Goal: Information Seeking & Learning: Learn about a topic

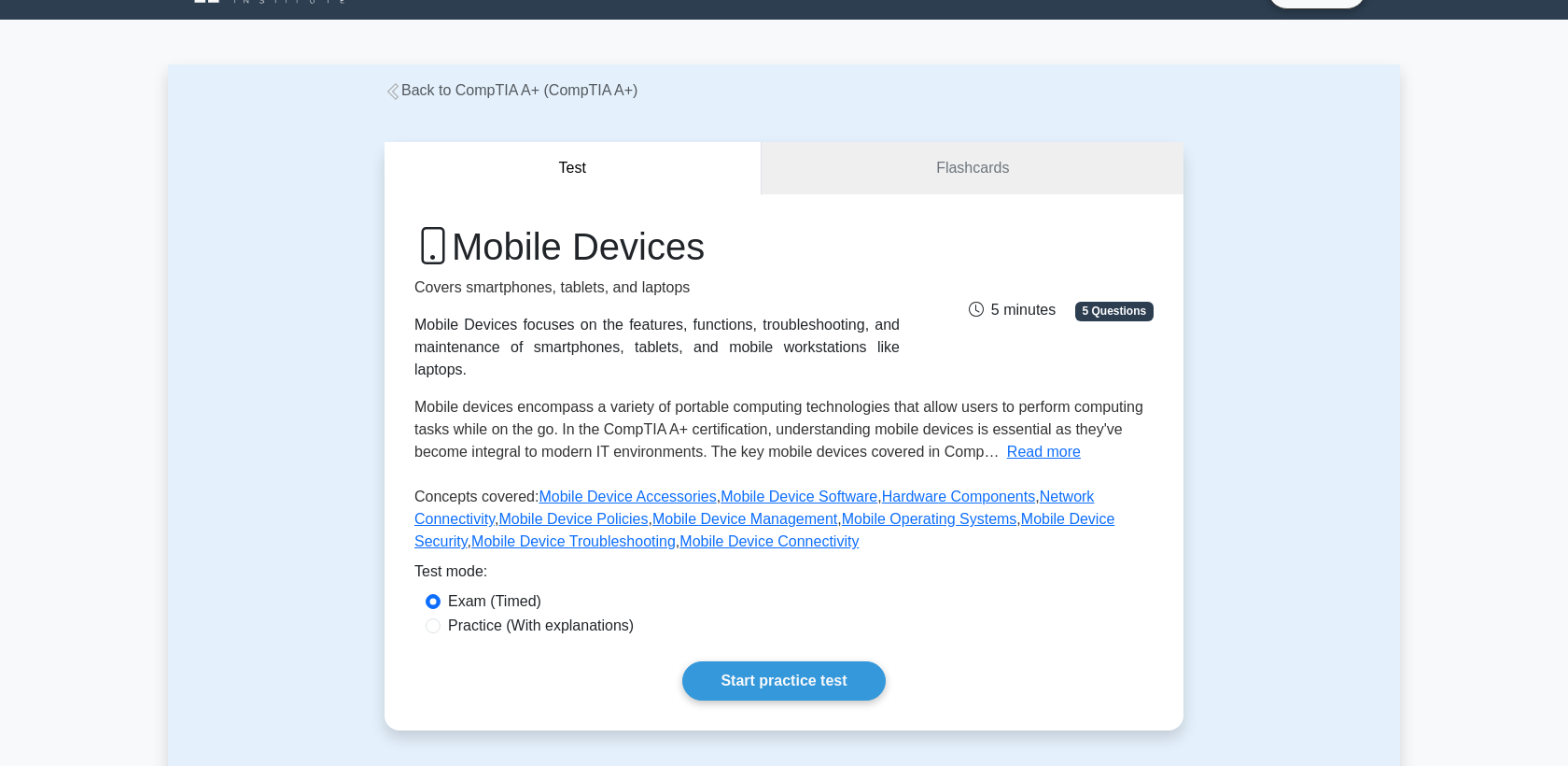
scroll to position [43, 0]
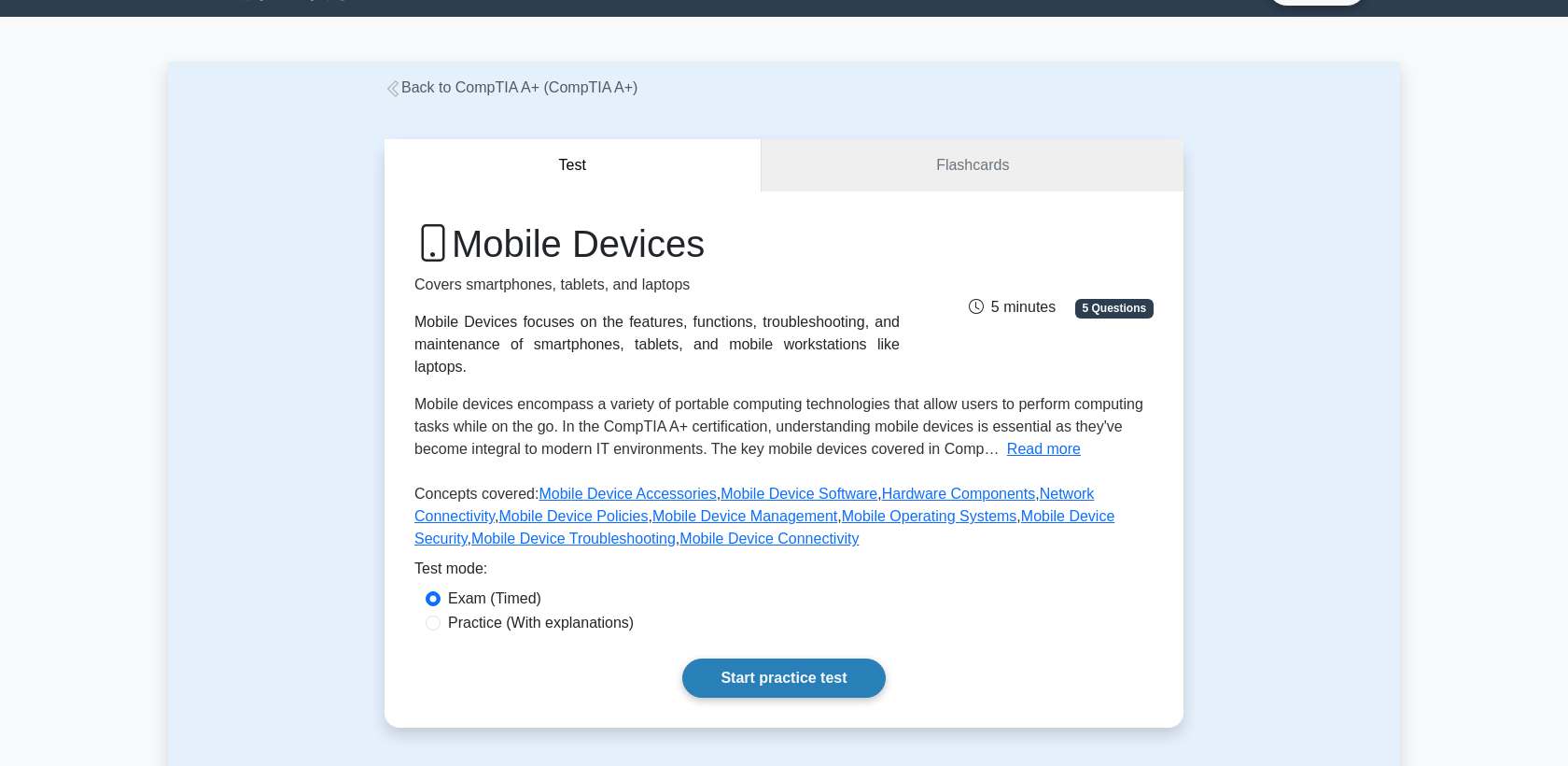
click at [785, 676] on link "Start practice test" at bounding box center [784, 678] width 203 height 39
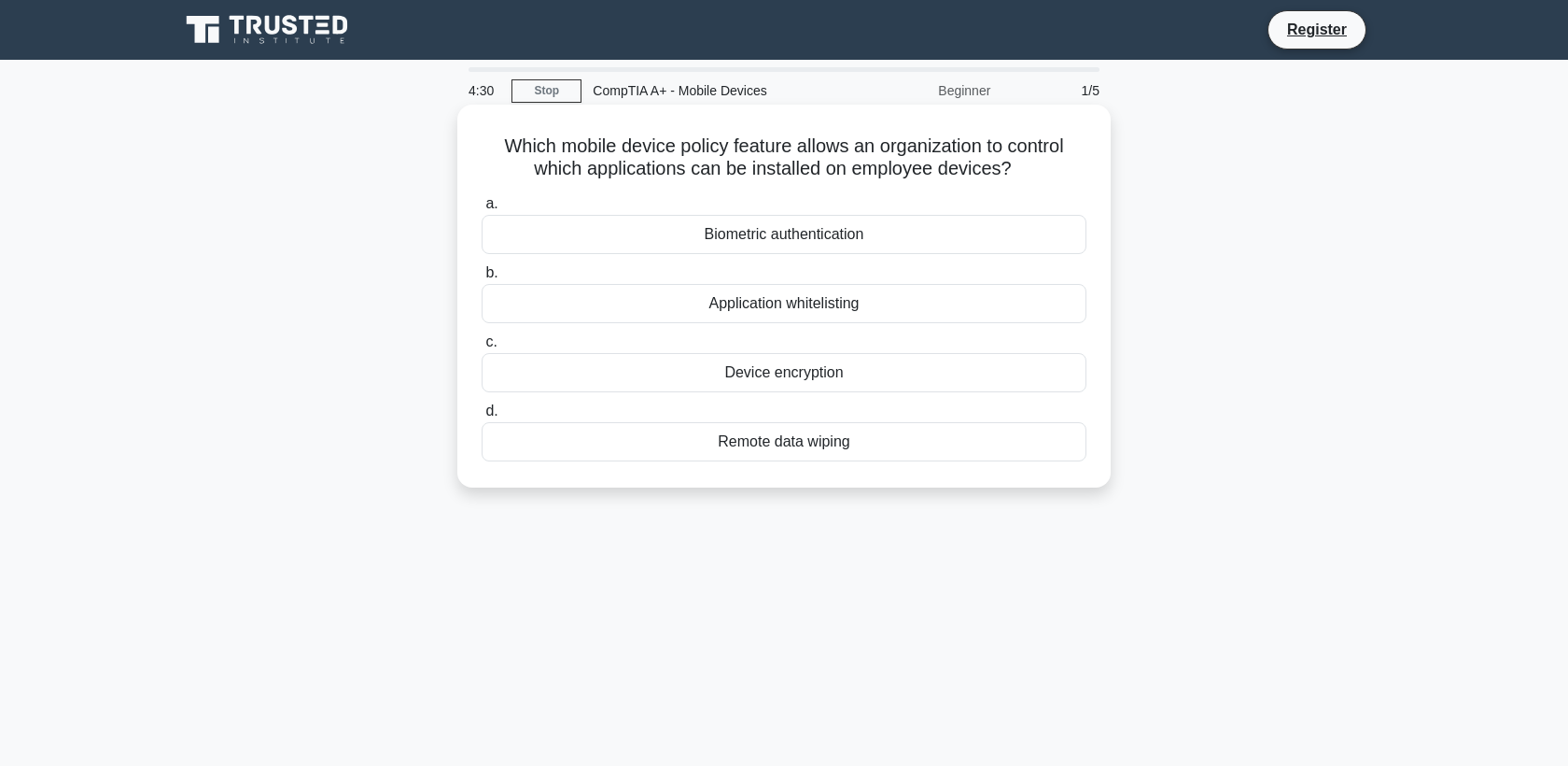
click at [784, 373] on div "Device encryption" at bounding box center [784, 373] width 605 height 39
click at [482, 348] on input "c. Device encryption" at bounding box center [482, 342] width 0 height 12
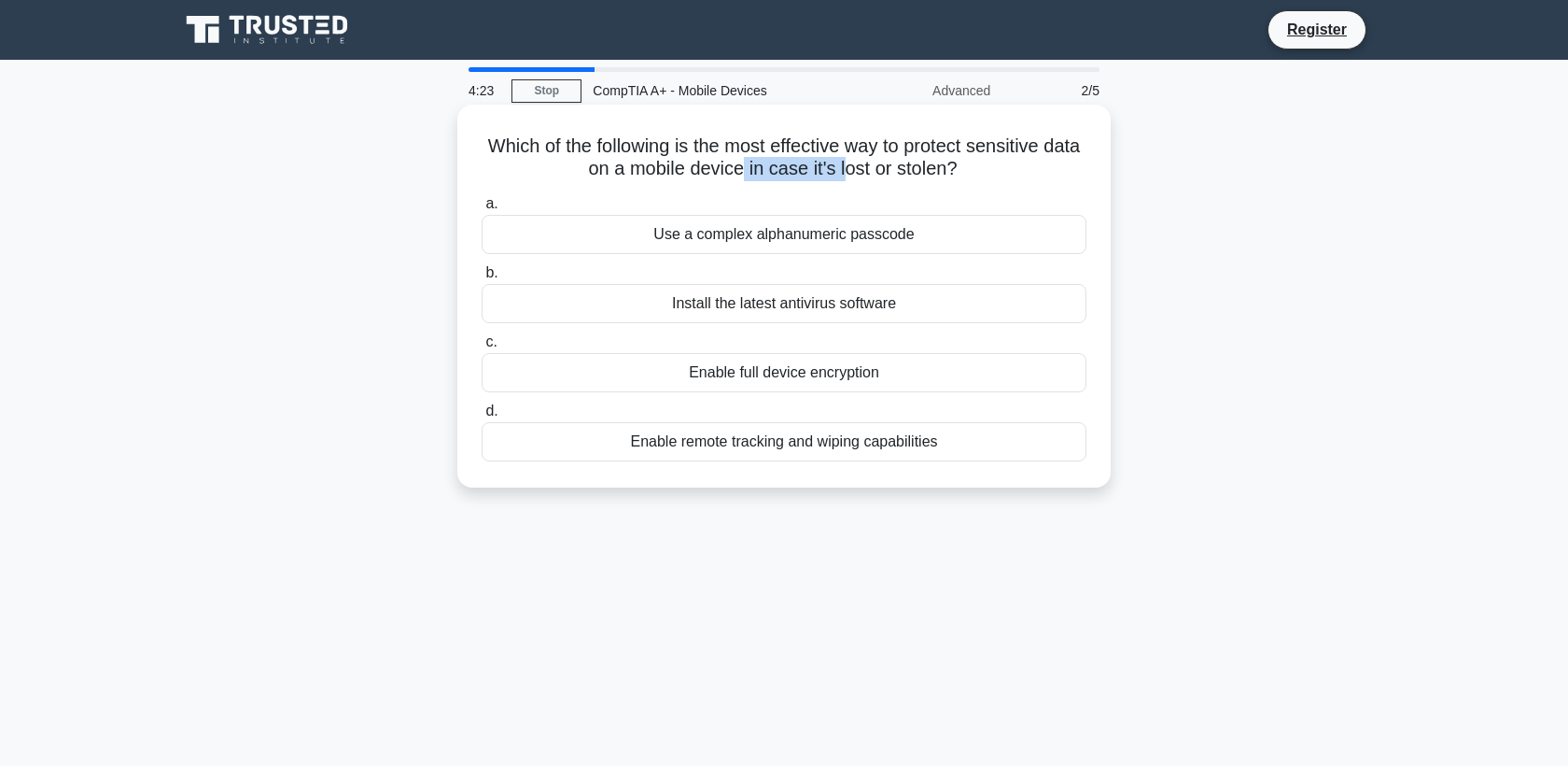
drag, startPoint x: 739, startPoint y: 168, endPoint x: 842, endPoint y: 172, distance: 103.1
click at [842, 171] on h5 "Which of the following is the most effective way to protect sensitive data on a…" at bounding box center [784, 157] width 609 height 46
click at [842, 172] on h5 "Which of the following is the most effective way to protect sensitive data on a…" at bounding box center [784, 157] width 609 height 46
click at [787, 455] on div "Enable remote tracking and wiping capabilities" at bounding box center [784, 442] width 605 height 39
click at [482, 417] on input "d. Enable remote tracking and wiping capabilities" at bounding box center [482, 411] width 0 height 12
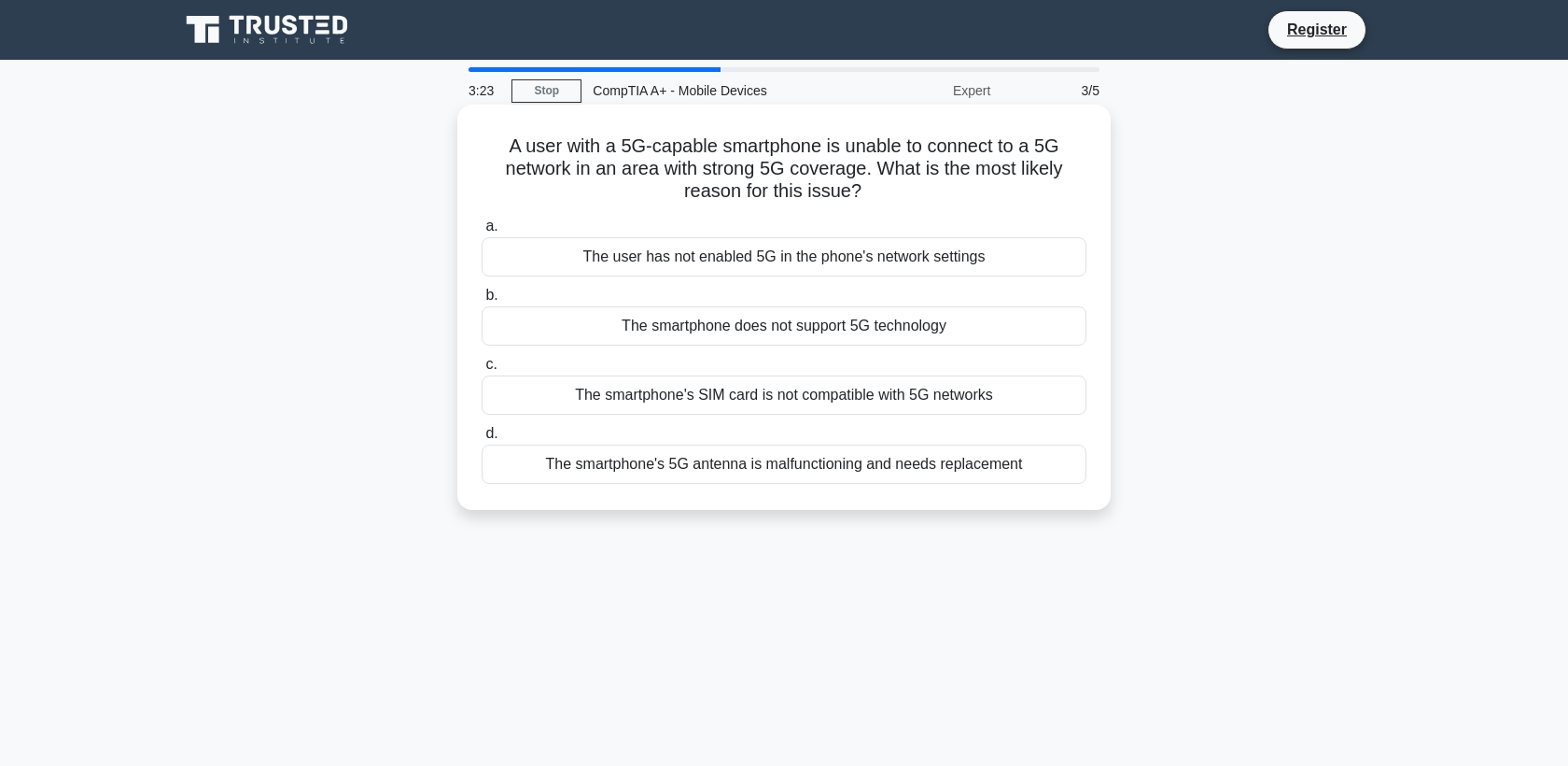
click at [880, 408] on div "The smartphone's SIM card is not compatible with 5G networks" at bounding box center [784, 395] width 605 height 39
click at [482, 371] on input "c. The smartphone's SIM card is not compatible with 5G networks" at bounding box center [482, 365] width 0 height 12
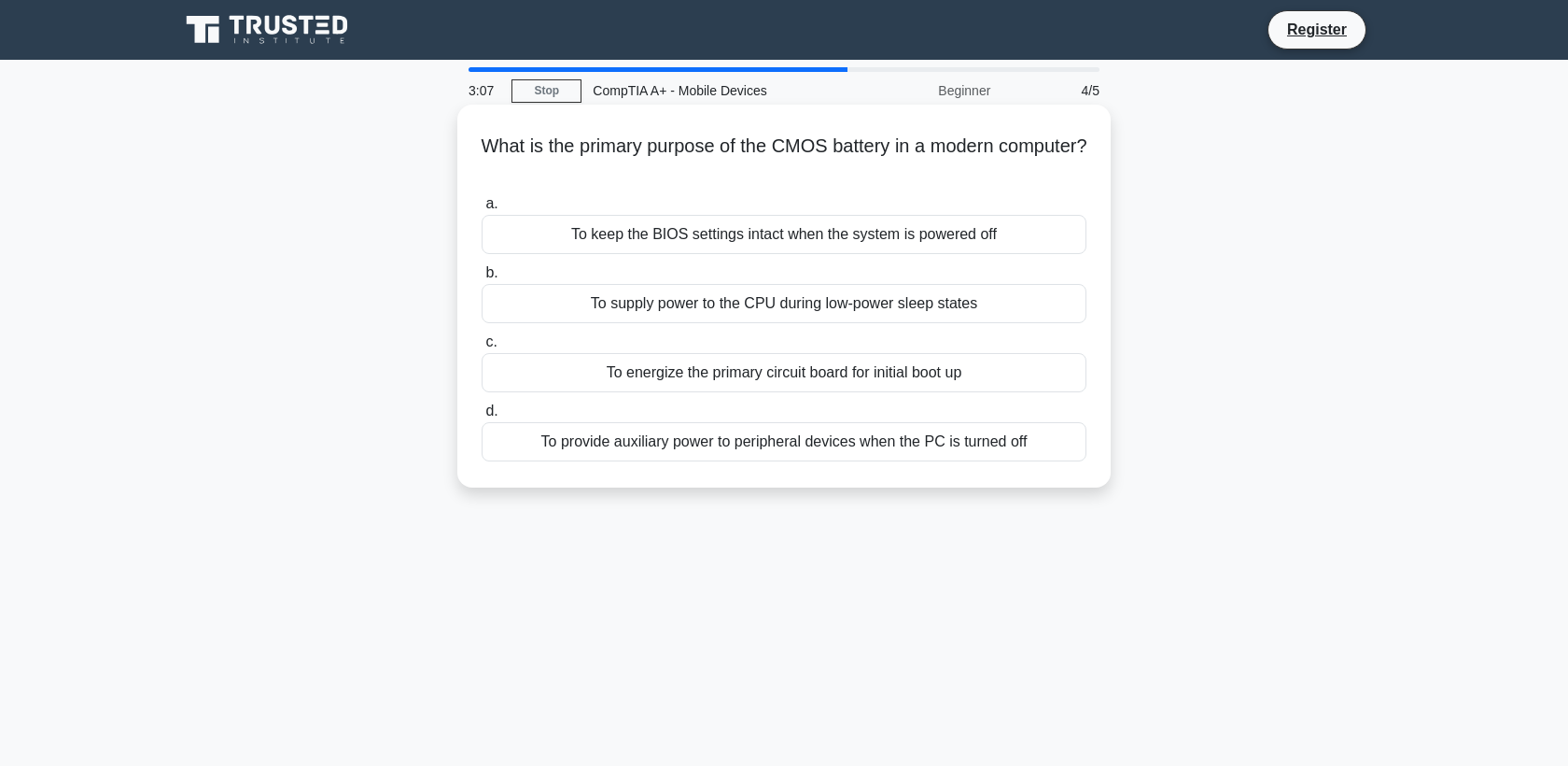
click at [843, 247] on div "To keep the BIOS settings intact when the system is powered off" at bounding box center [784, 234] width 605 height 39
click at [482, 210] on input "a. To keep the BIOS settings intact when the system is powered off" at bounding box center [482, 204] width 0 height 12
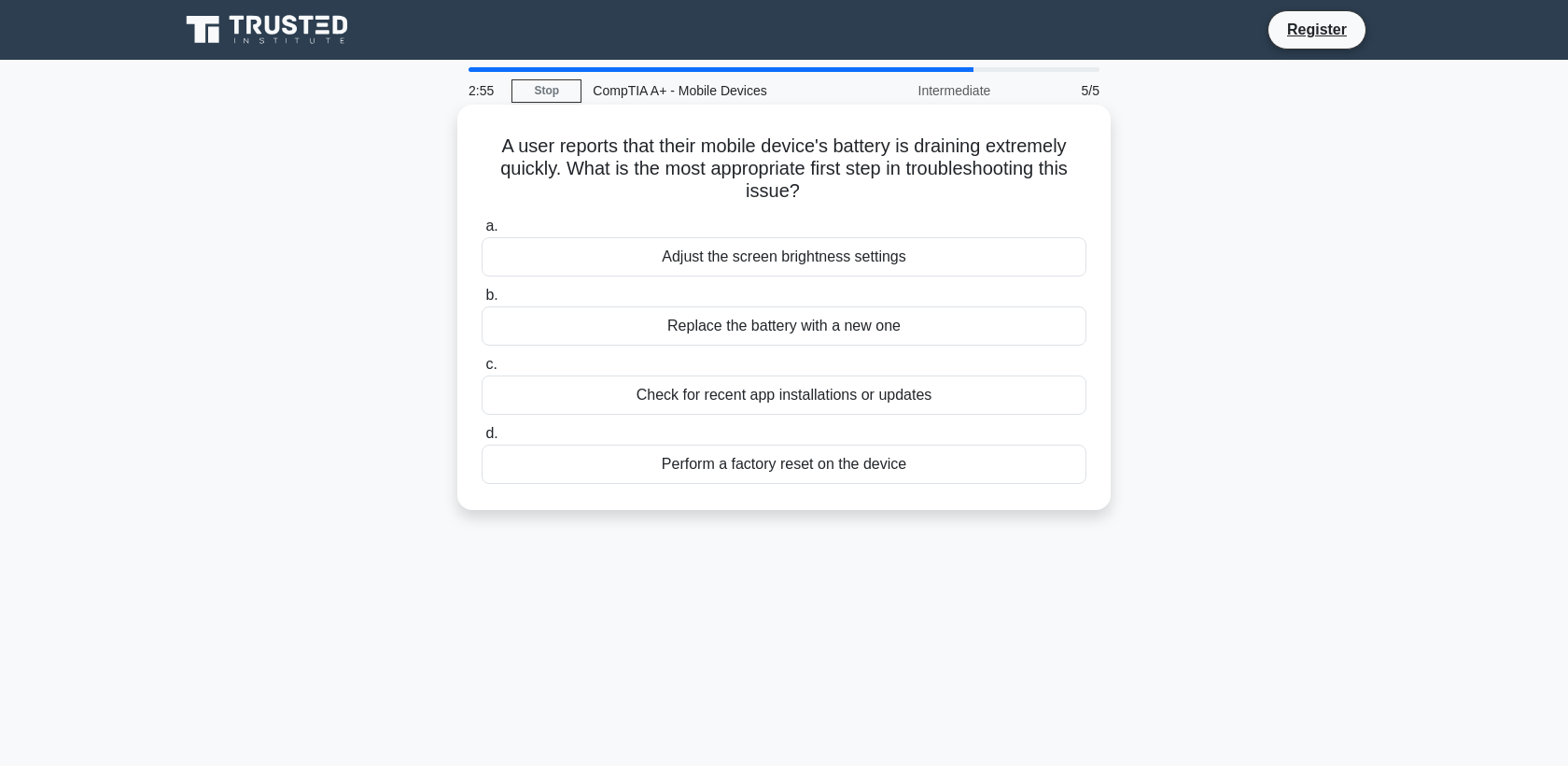
click at [850, 405] on div "Check for recent app installations or updates" at bounding box center [784, 395] width 605 height 39
click at [482, 371] on input "c. Check for recent app installations or updates" at bounding box center [482, 365] width 0 height 12
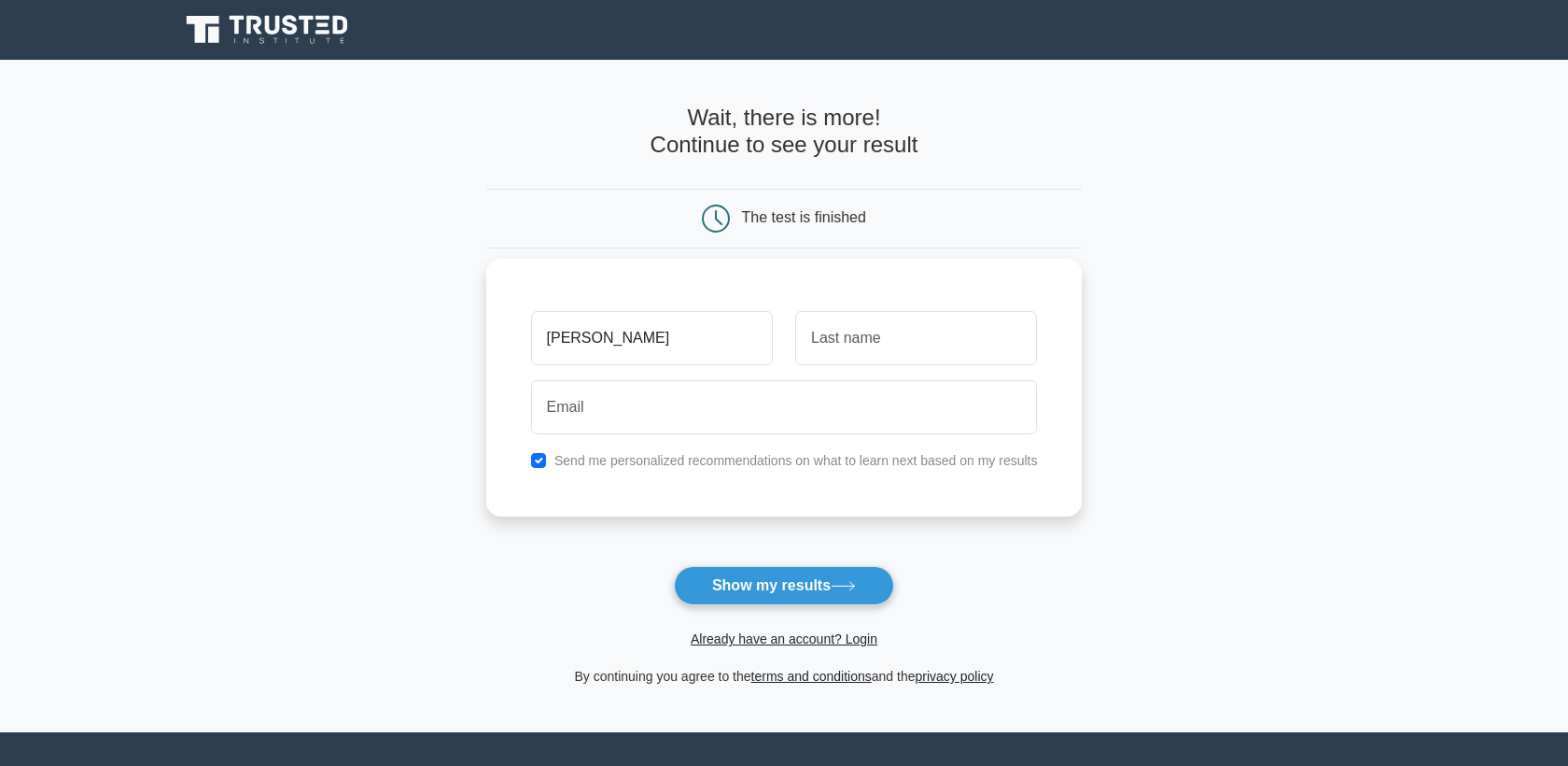
type input "kim"
type input "enriquez"
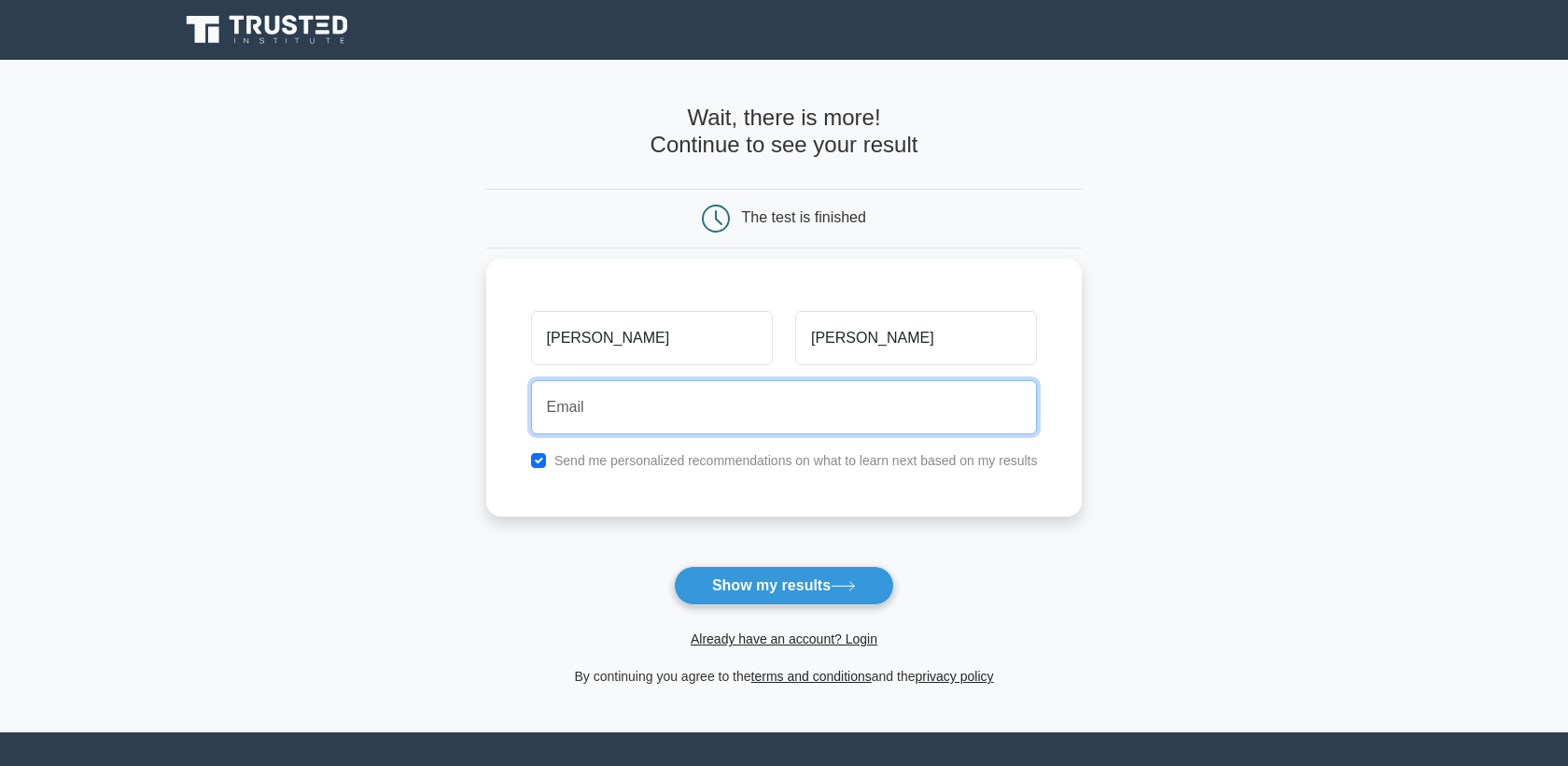
type input "l"
type input "leiselkim@gmail.com"
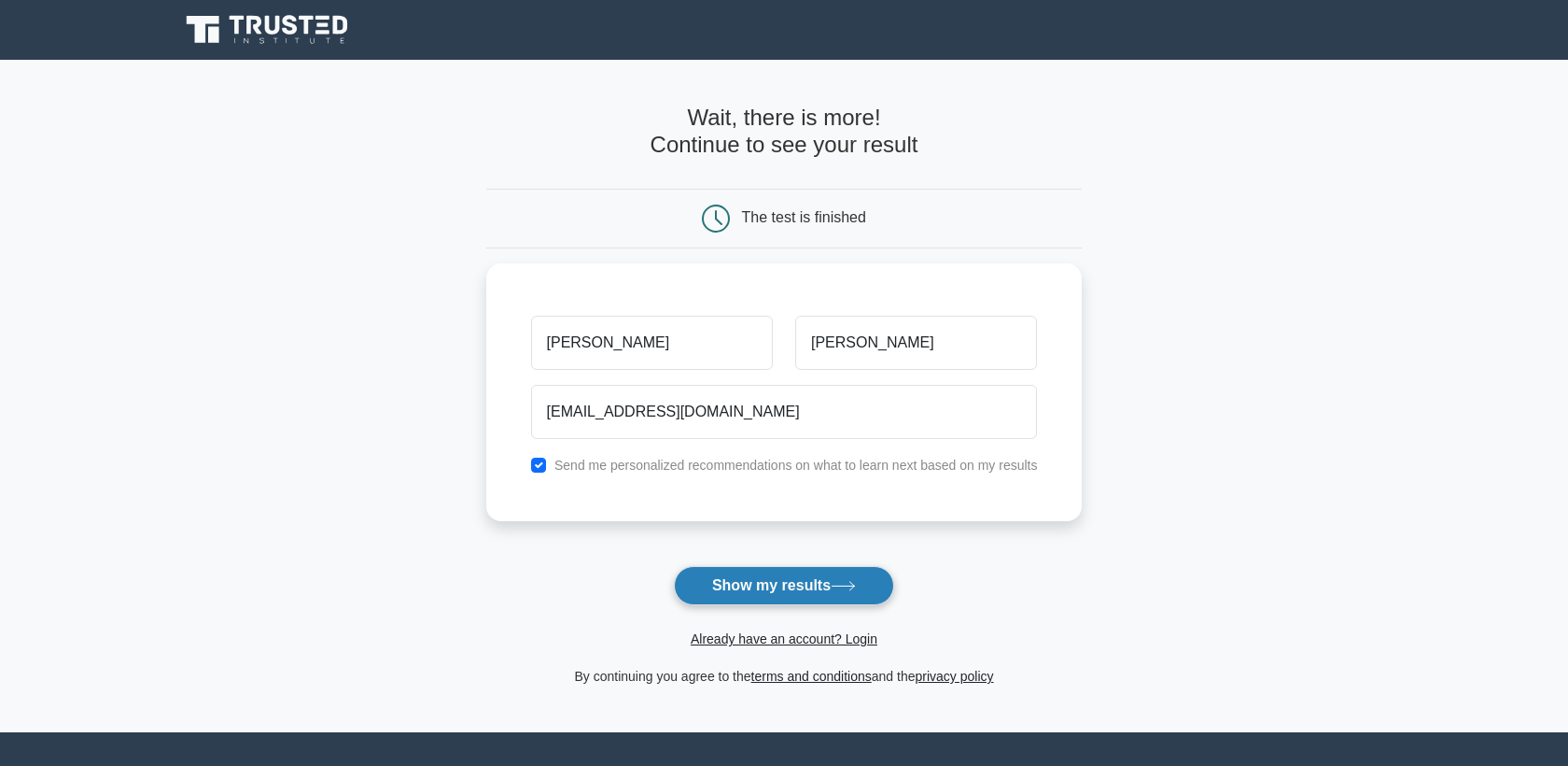
click at [742, 582] on button "Show my results" at bounding box center [784, 585] width 220 height 39
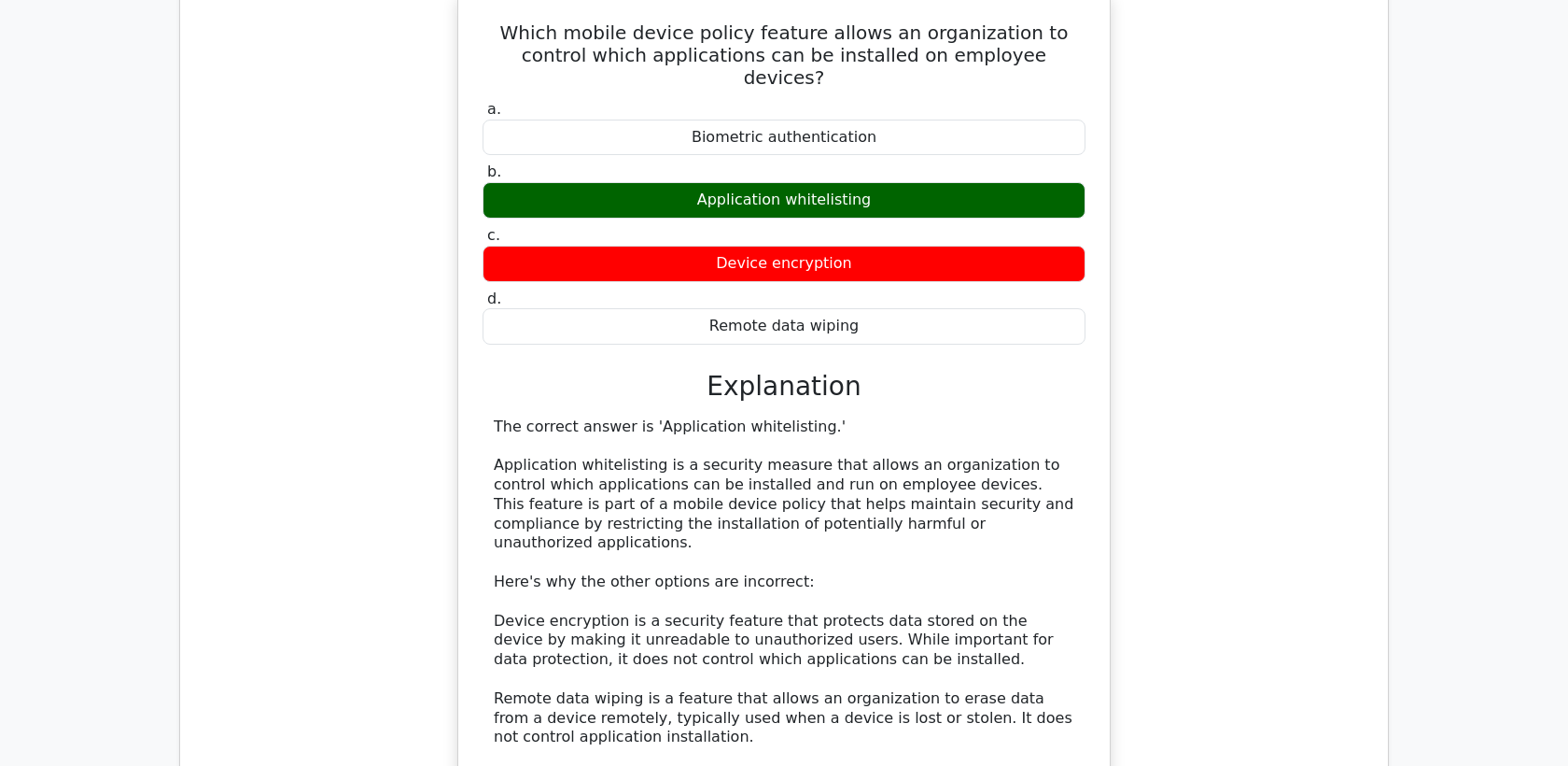
scroll to position [1506, 0]
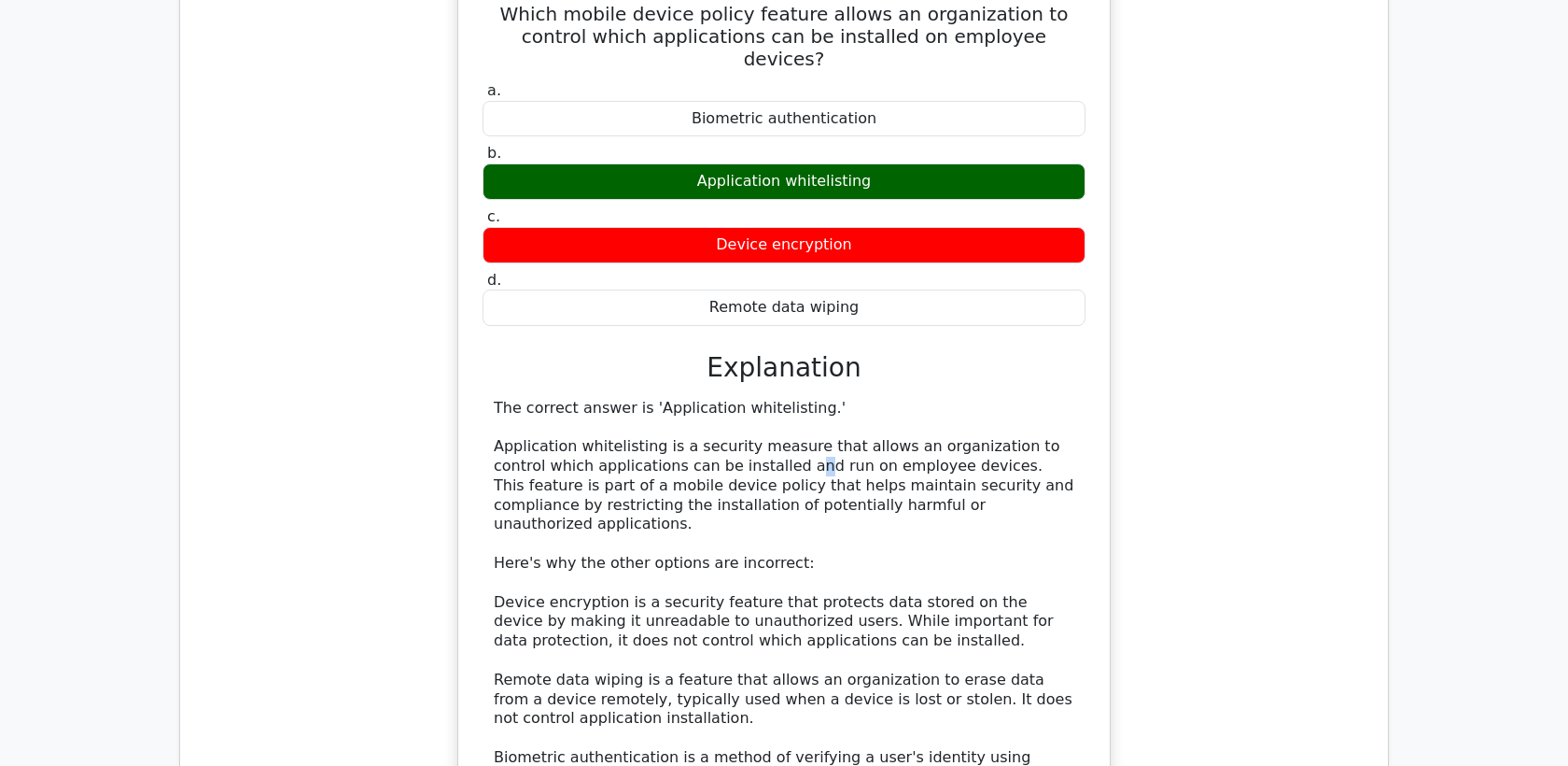
drag, startPoint x: 743, startPoint y: 400, endPoint x: 803, endPoint y: 400, distance: 60.0
click at [750, 400] on div "The correct answer is 'Application whitelisting.' Application whitelisting is a…" at bounding box center [784, 651] width 581 height 505
click at [903, 448] on div "The correct answer is 'Application whitelisting.' Application whitelisting is a…" at bounding box center [784, 651] width 581 height 505
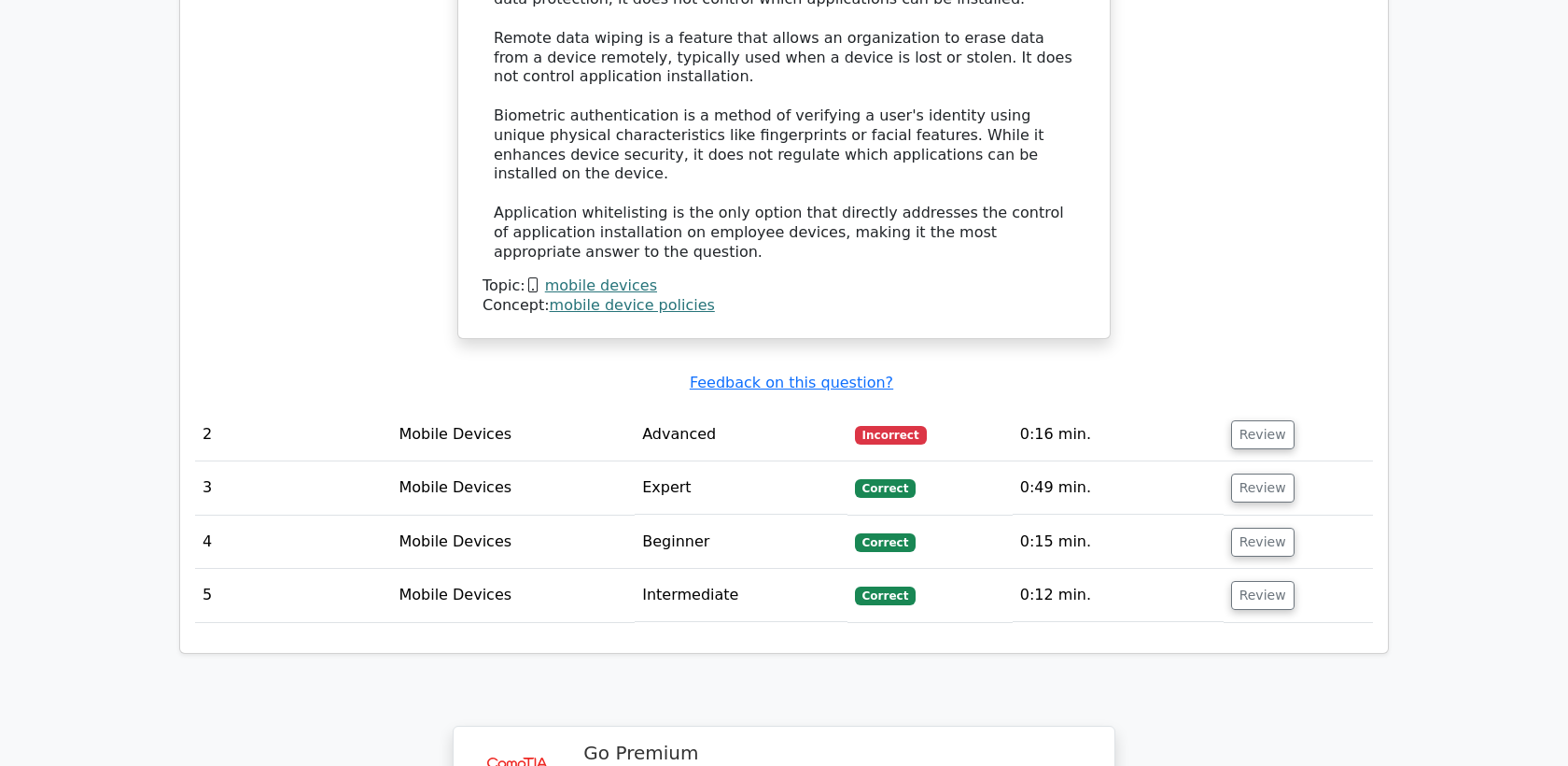
scroll to position [2151, 0]
click at [826, 405] on td "Advanced" at bounding box center [741, 432] width 213 height 53
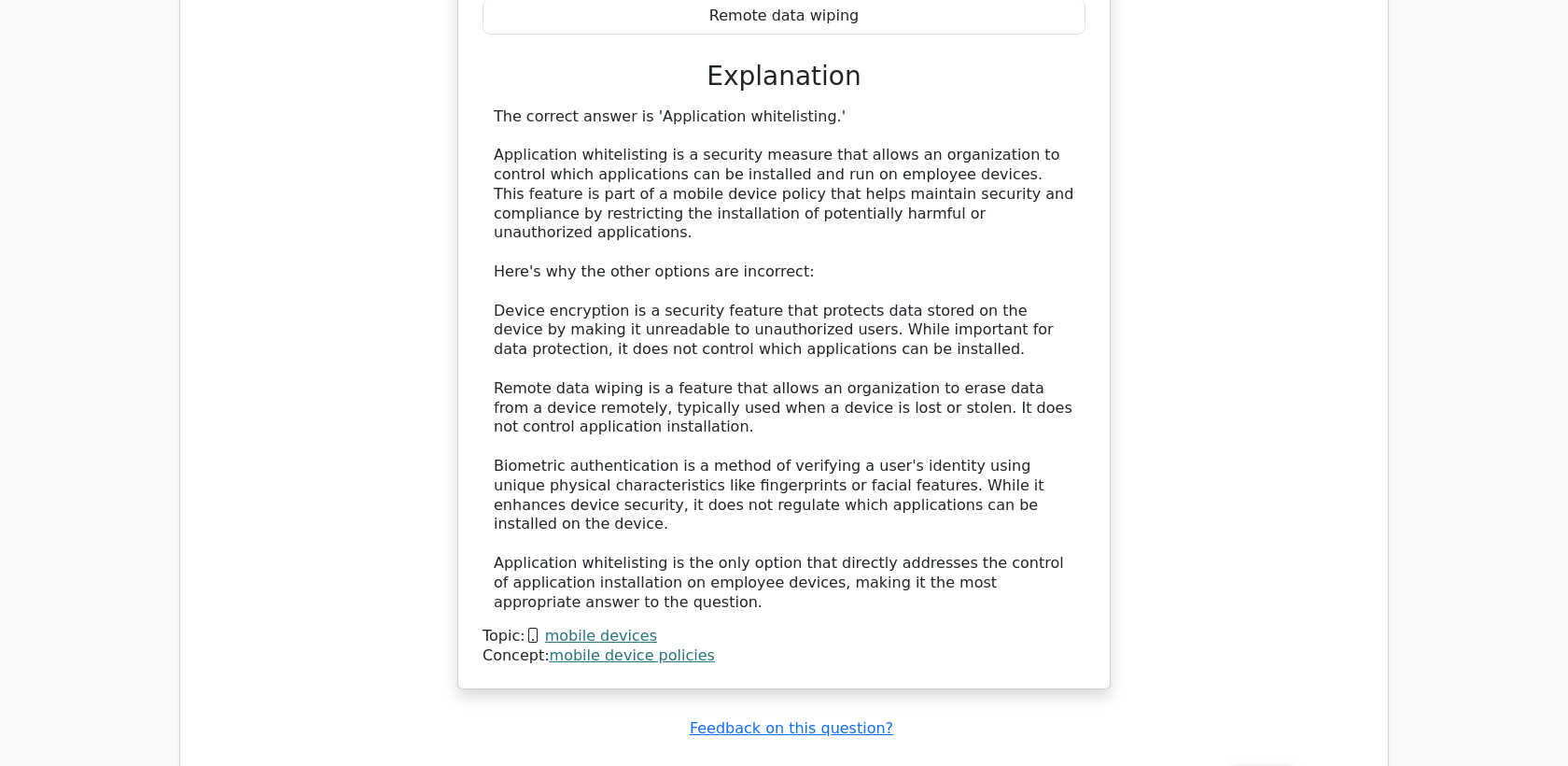
scroll to position [1906, 0]
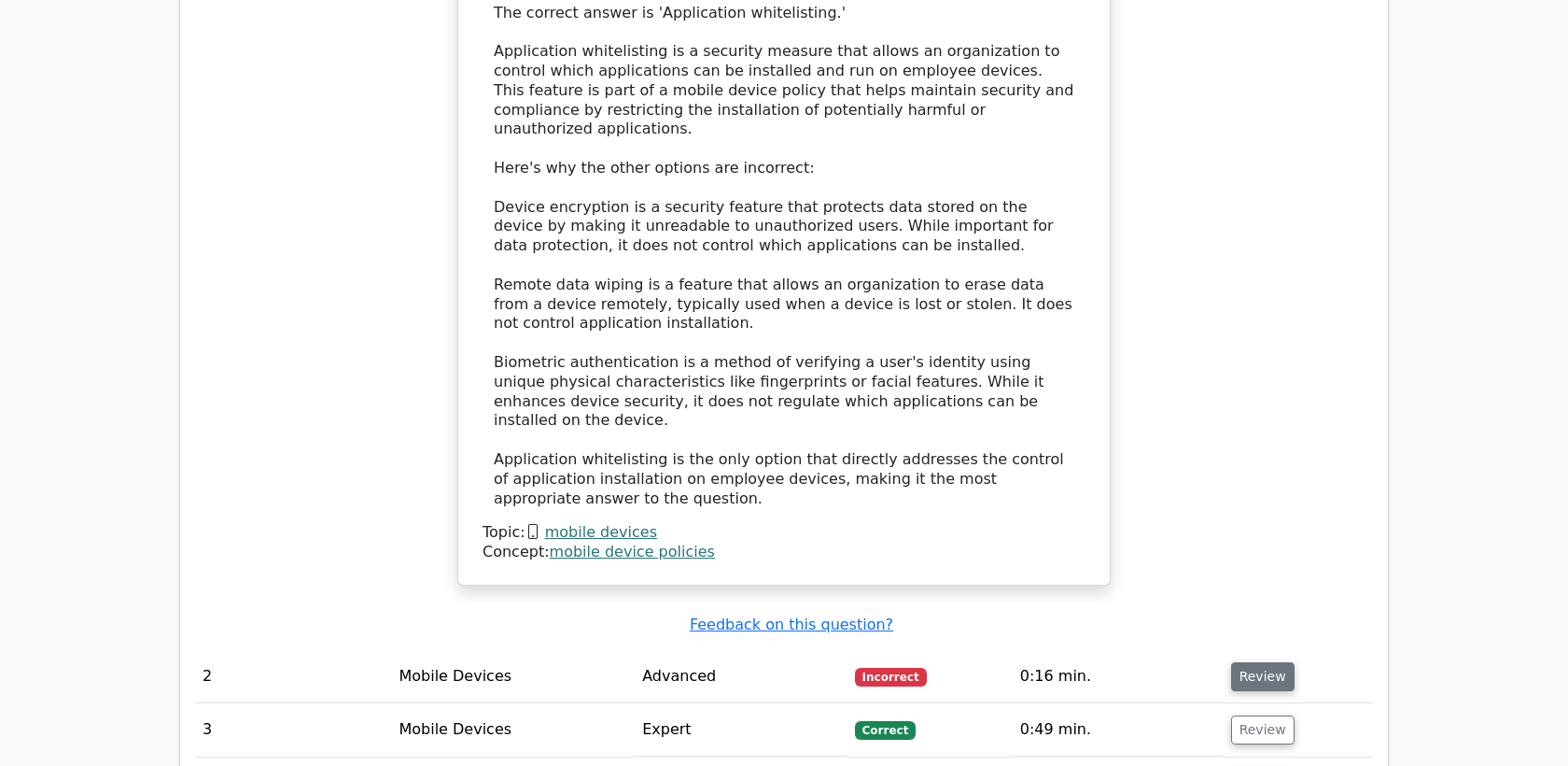
click at [1260, 662] on button "Review" at bounding box center [1263, 676] width 64 height 29
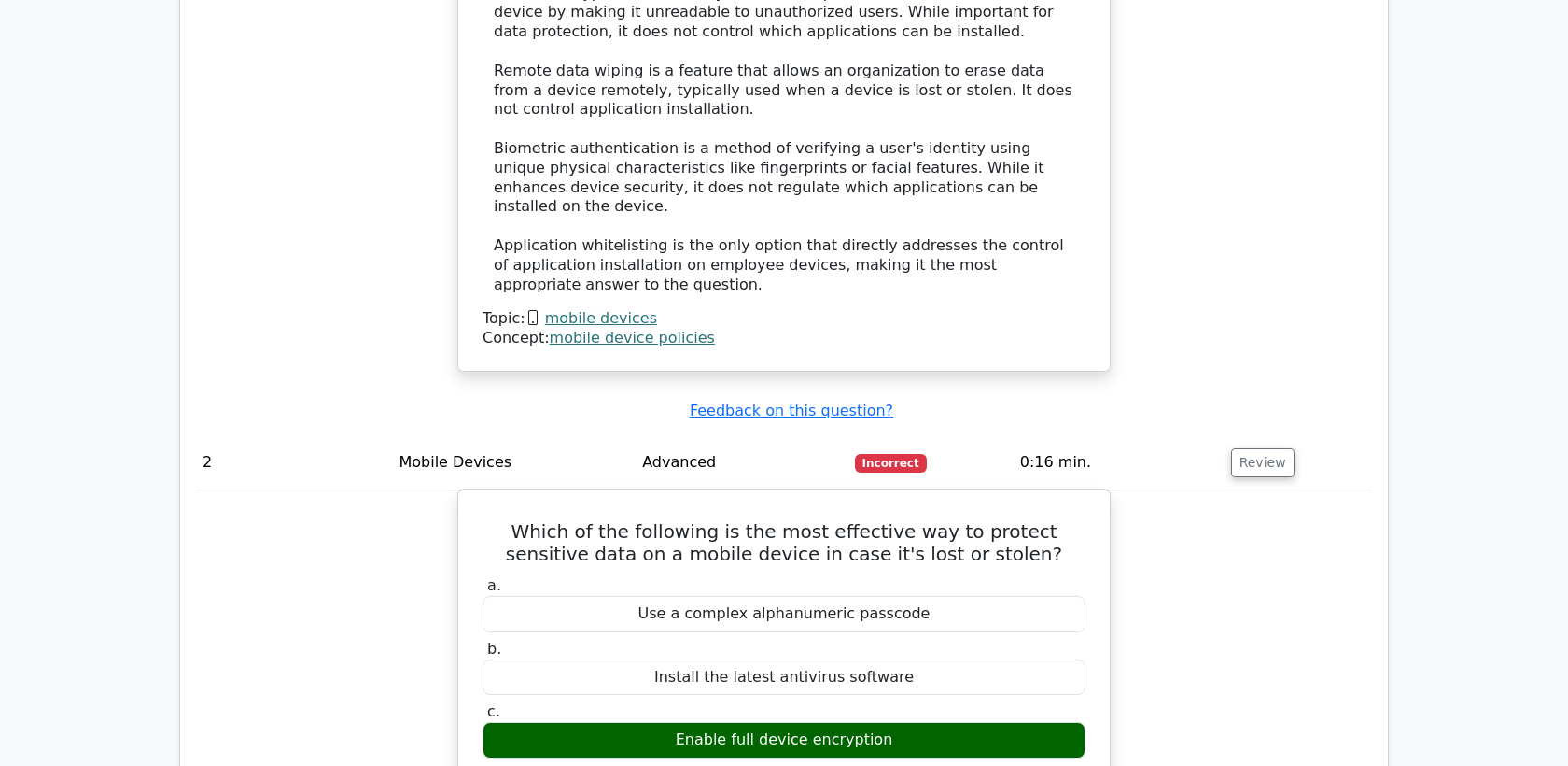
scroll to position [2138, 0]
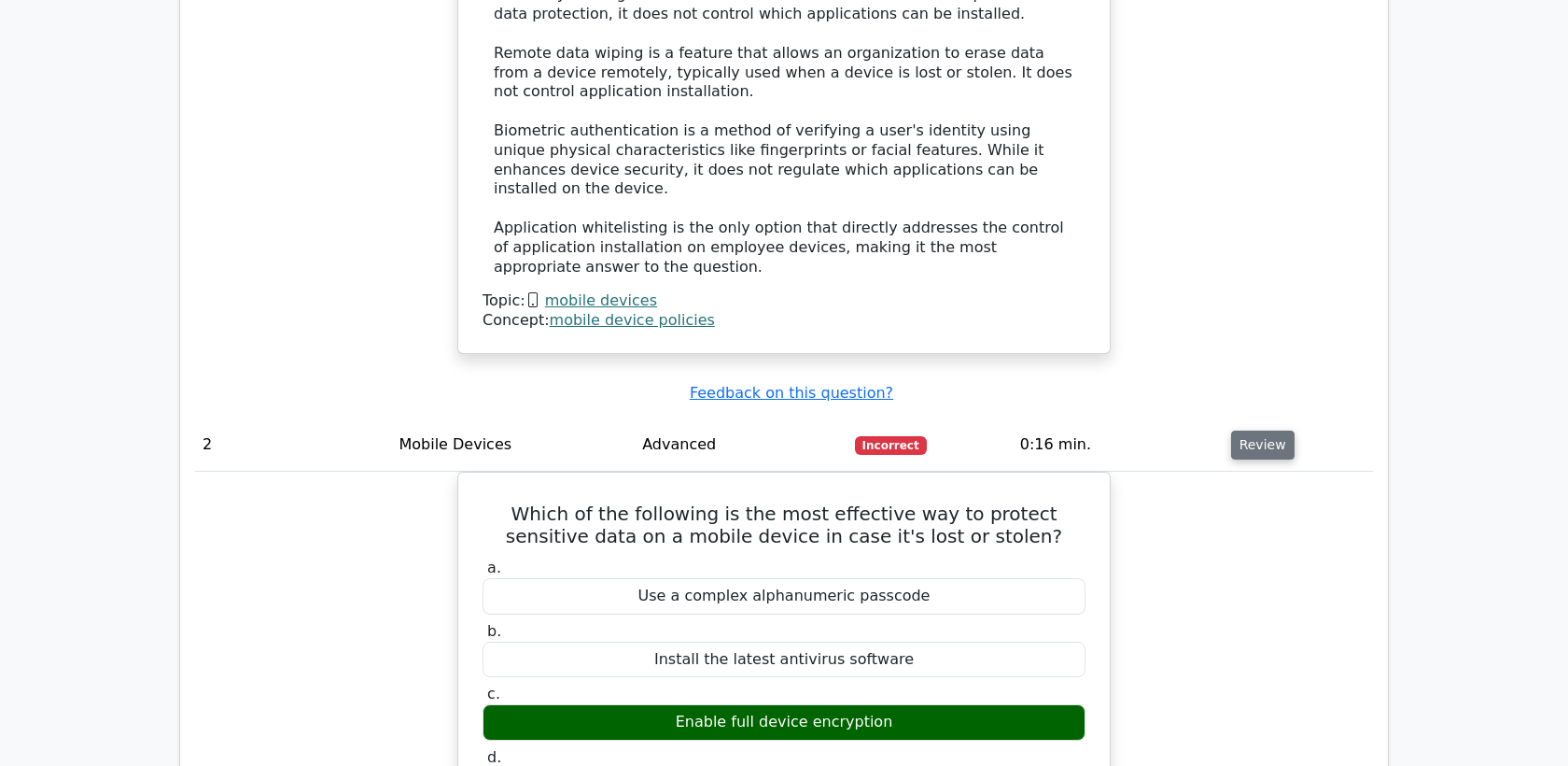
click at [1268, 431] on button "Review" at bounding box center [1263, 444] width 64 height 29
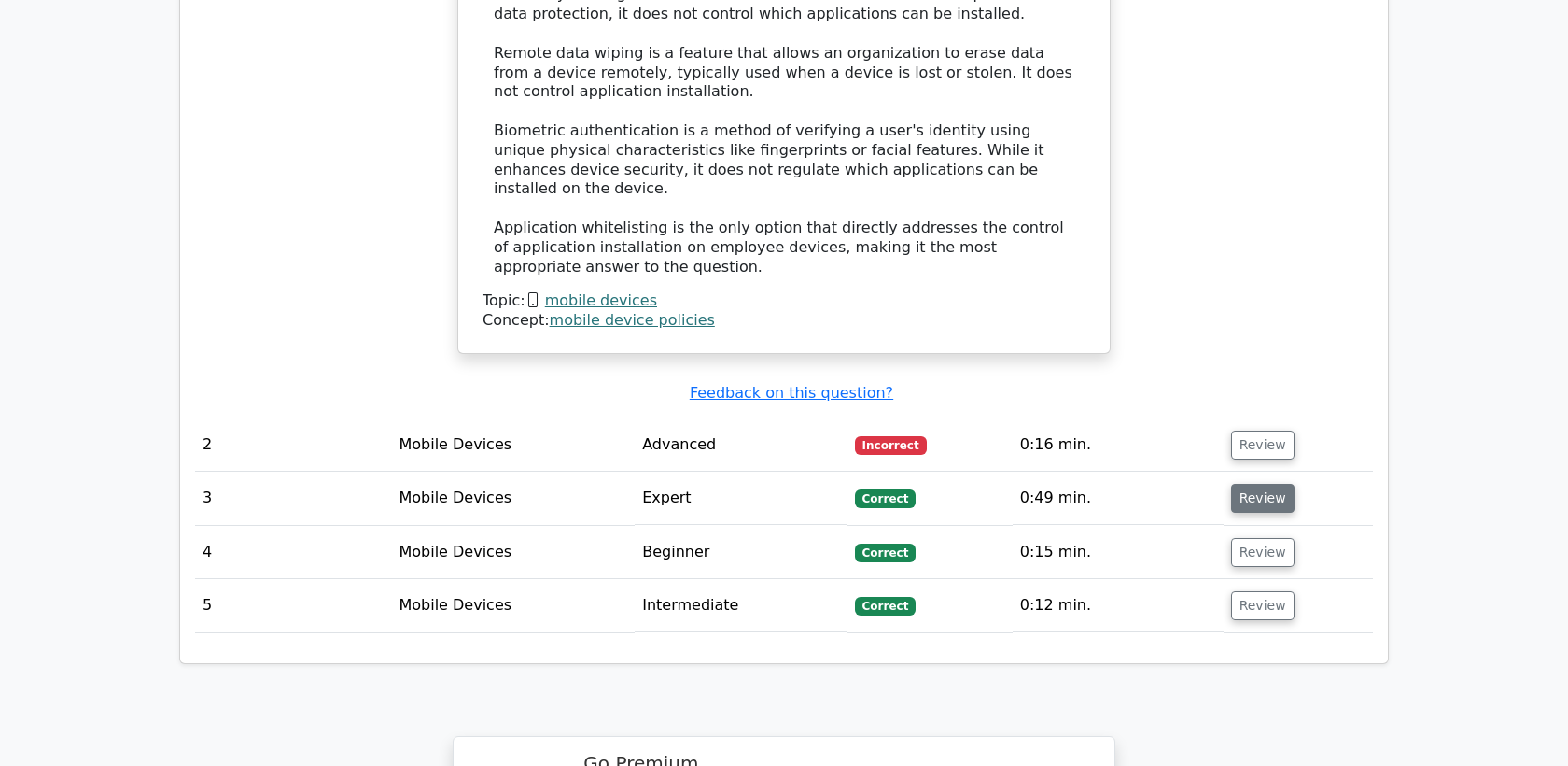
click at [1250, 484] on button "Review" at bounding box center [1263, 498] width 64 height 29
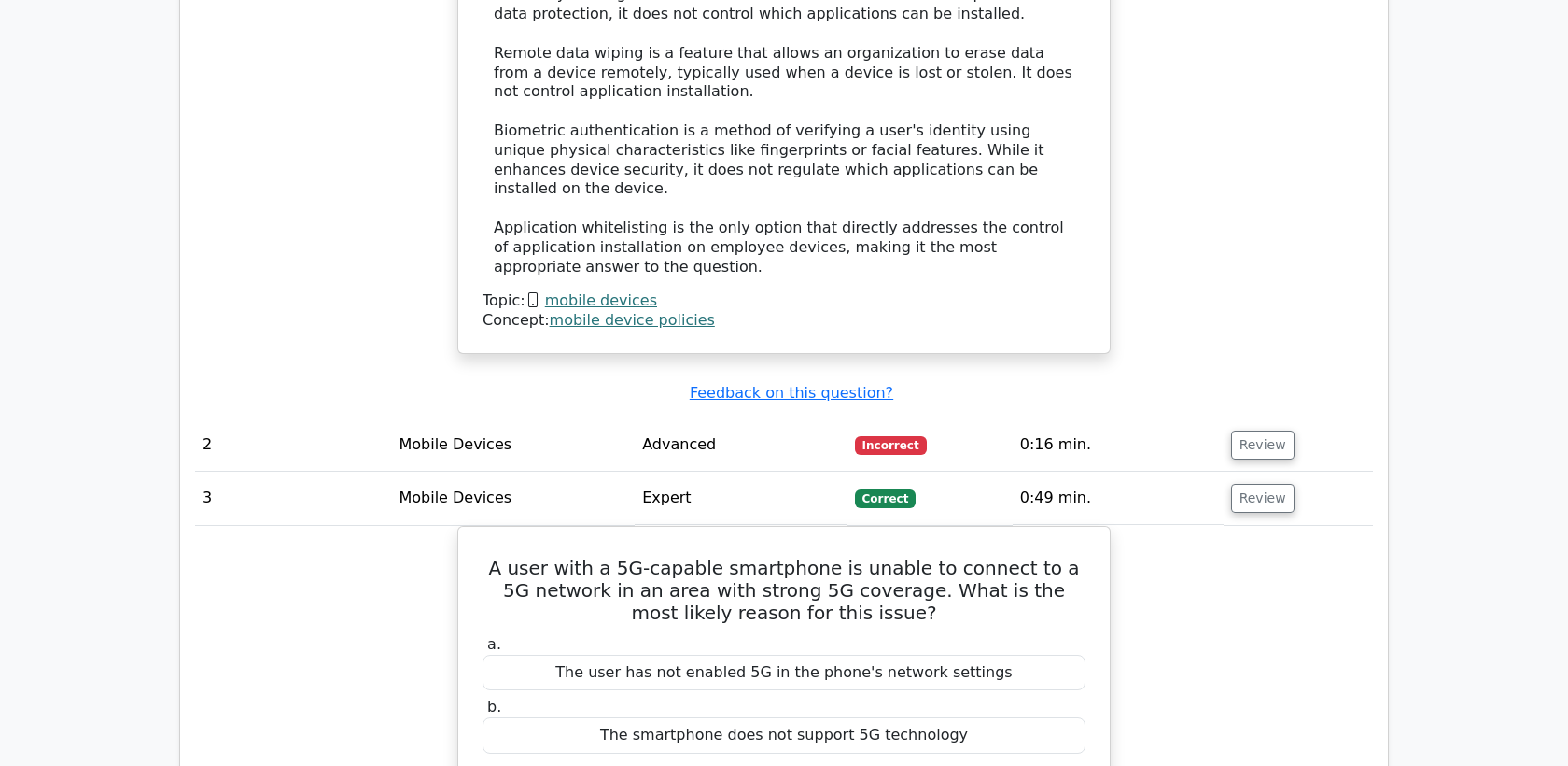
scroll to position [2190, 0]
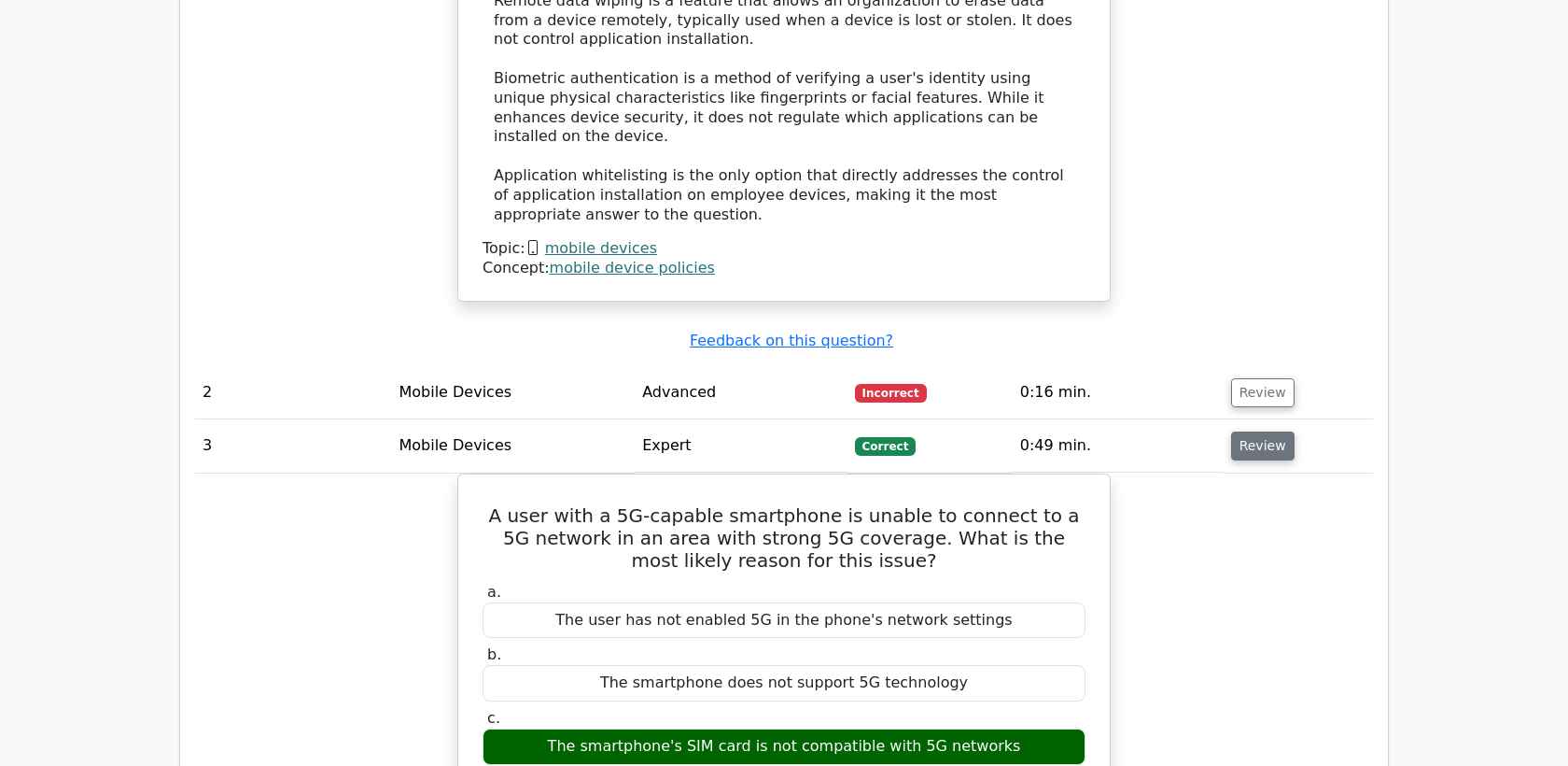
click at [1252, 432] on button "Review" at bounding box center [1263, 445] width 64 height 29
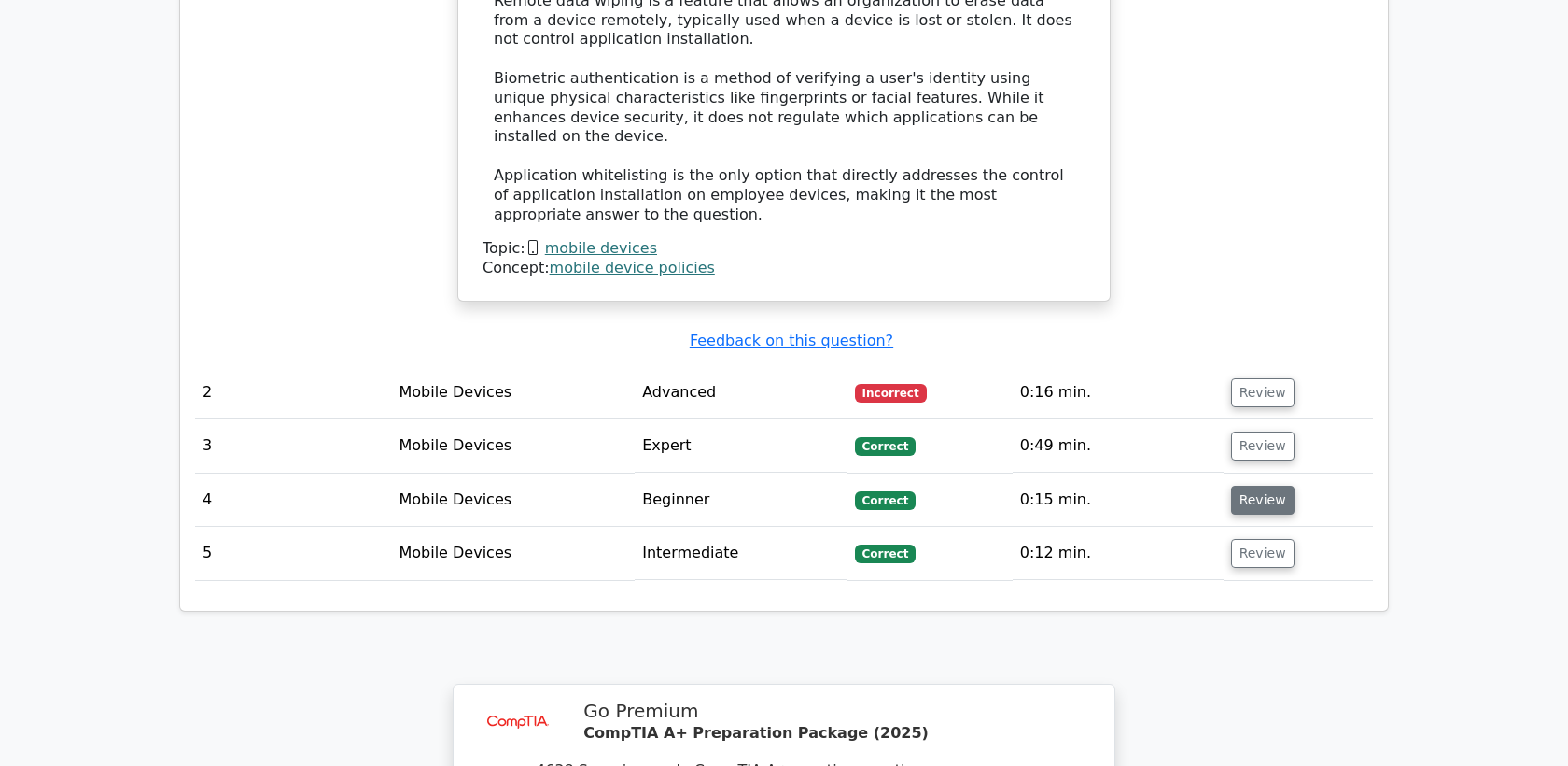
click at [1250, 486] on button "Review" at bounding box center [1263, 500] width 64 height 29
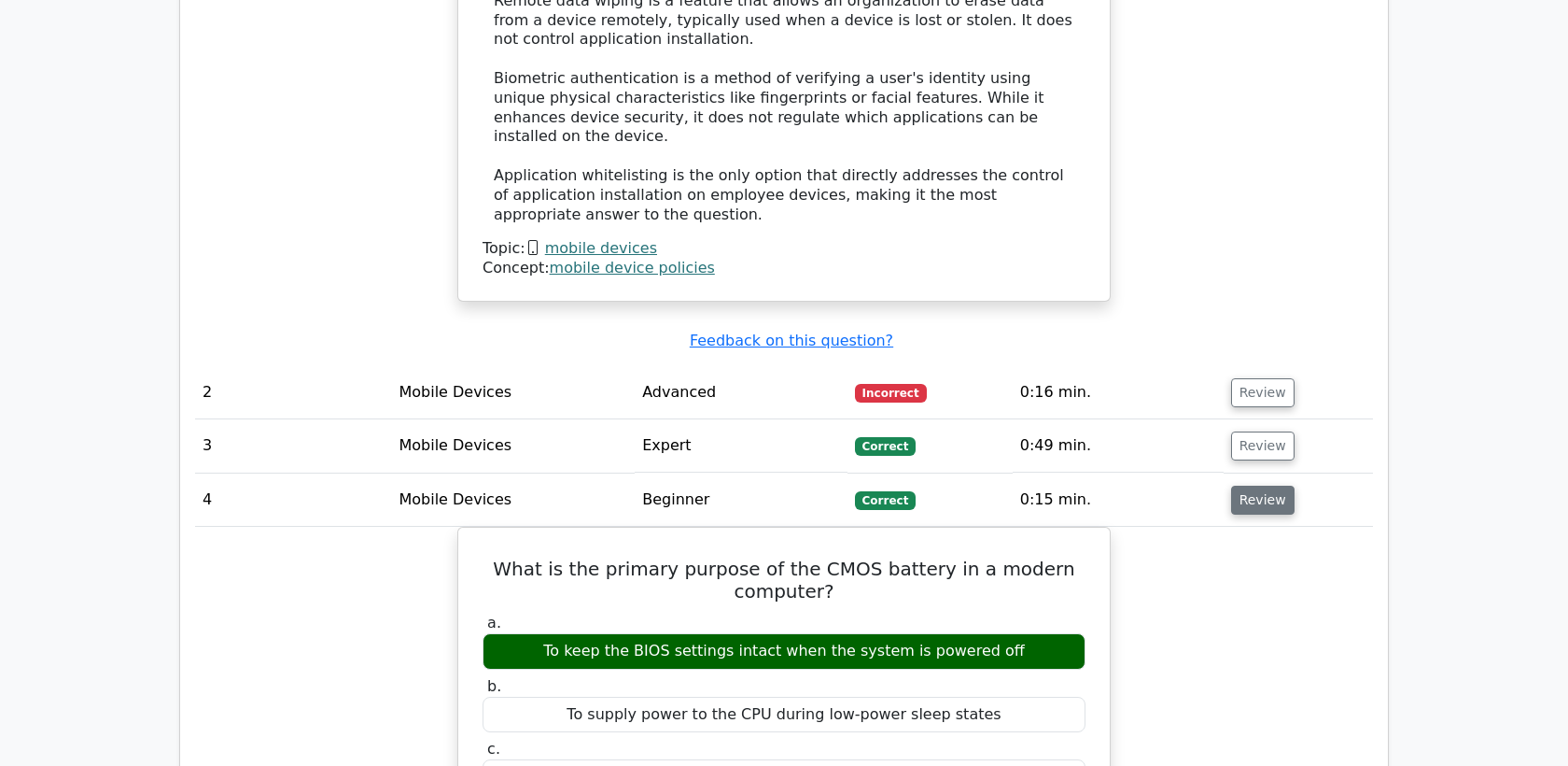
click at [1250, 486] on button "Review" at bounding box center [1263, 500] width 64 height 29
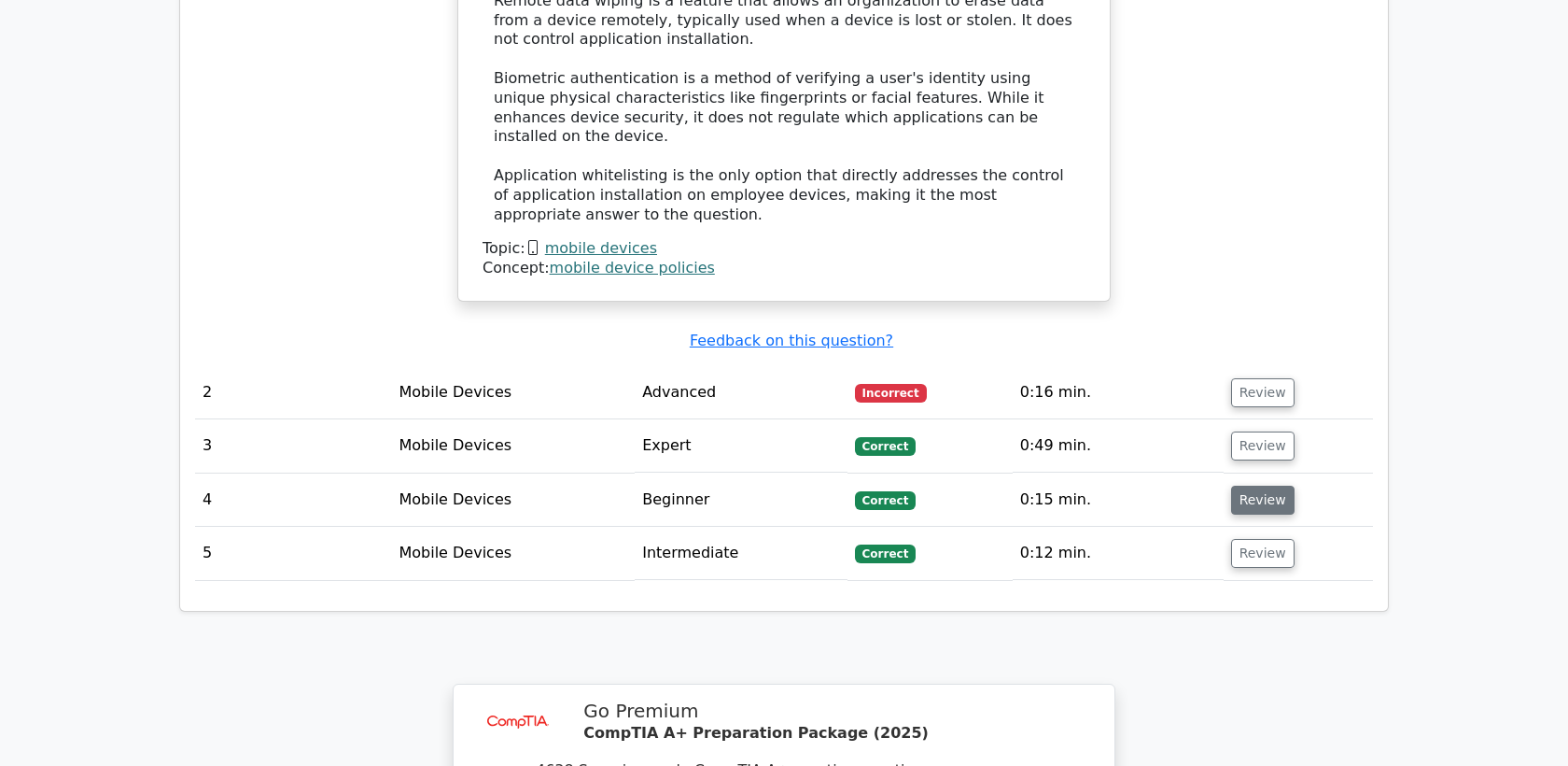
click at [1251, 486] on button "Review" at bounding box center [1263, 500] width 64 height 29
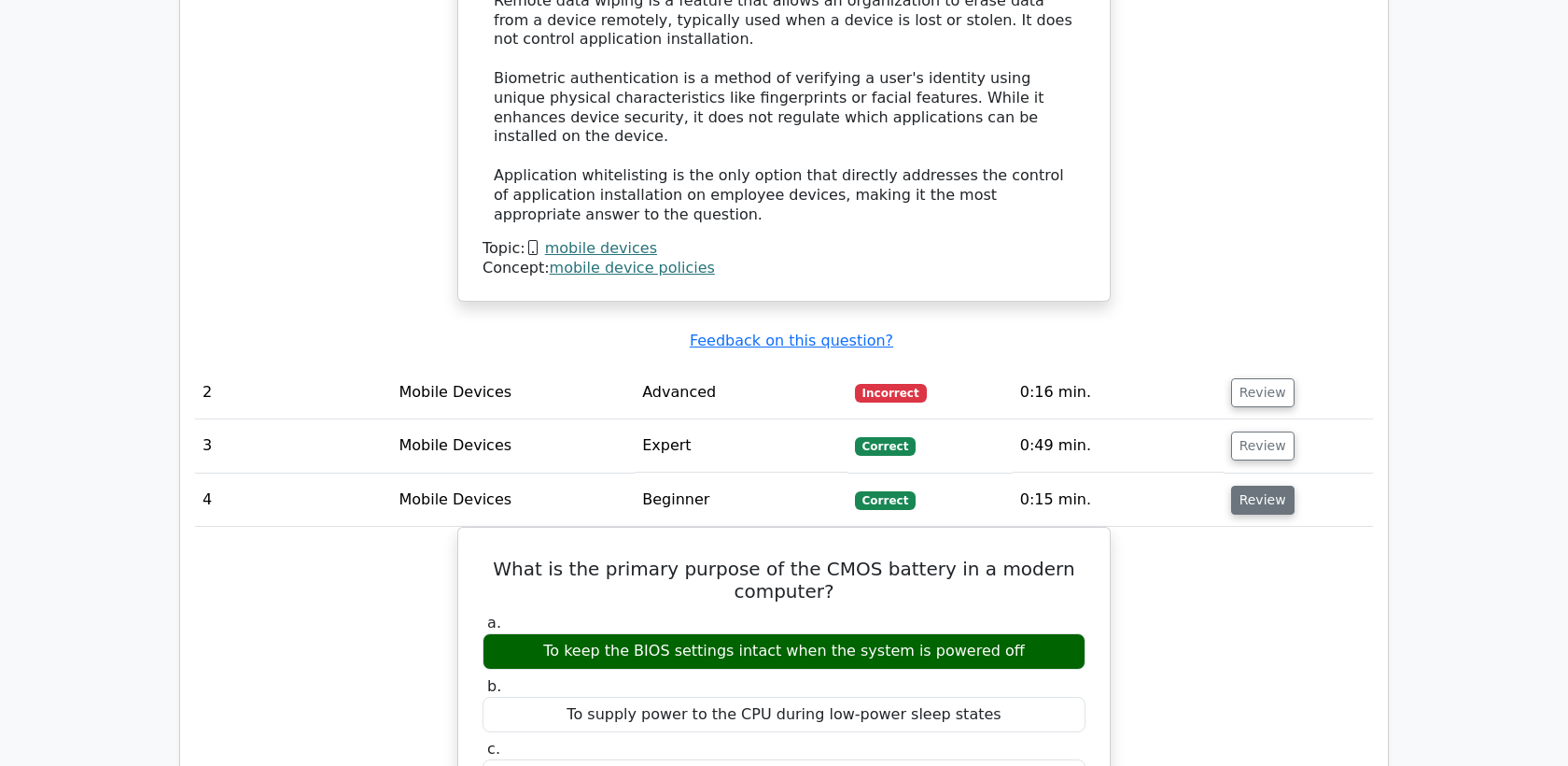
click at [1252, 486] on button "Review" at bounding box center [1263, 500] width 64 height 29
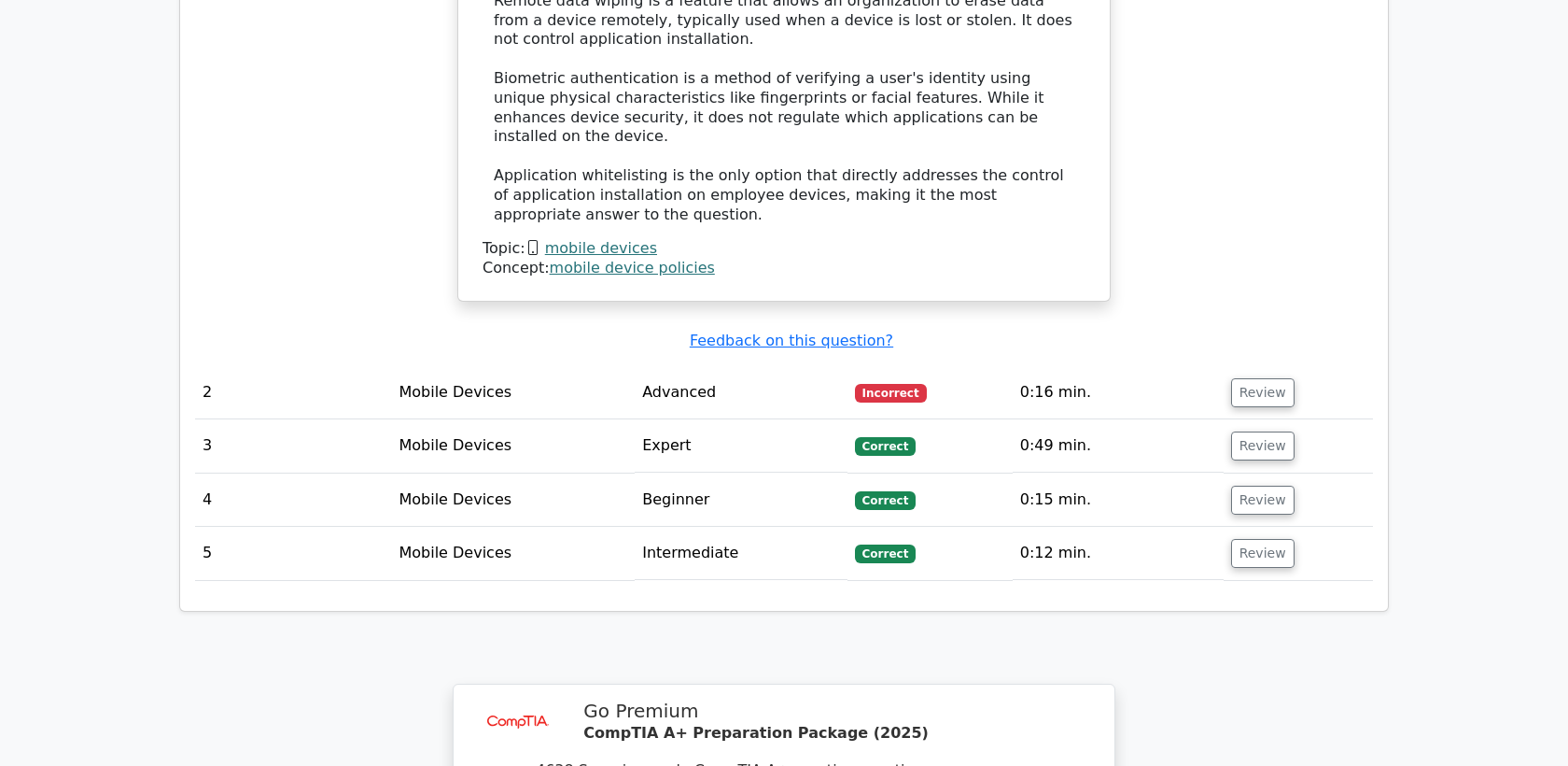
click at [1239, 527] on td "Review" at bounding box center [1299, 554] width 149 height 53
click at [1239, 539] on button "Review" at bounding box center [1263, 553] width 64 height 29
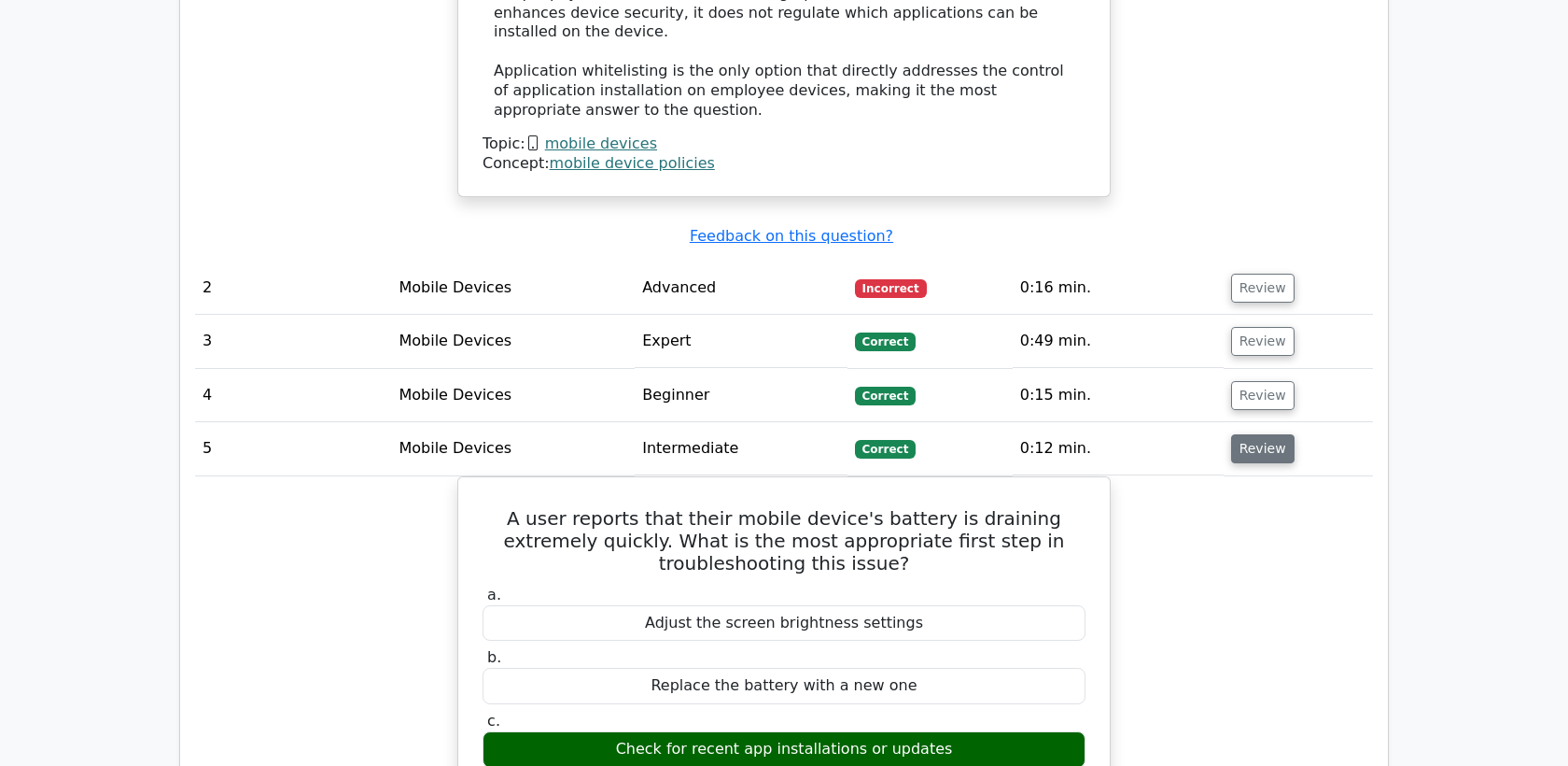
scroll to position [2297, 0]
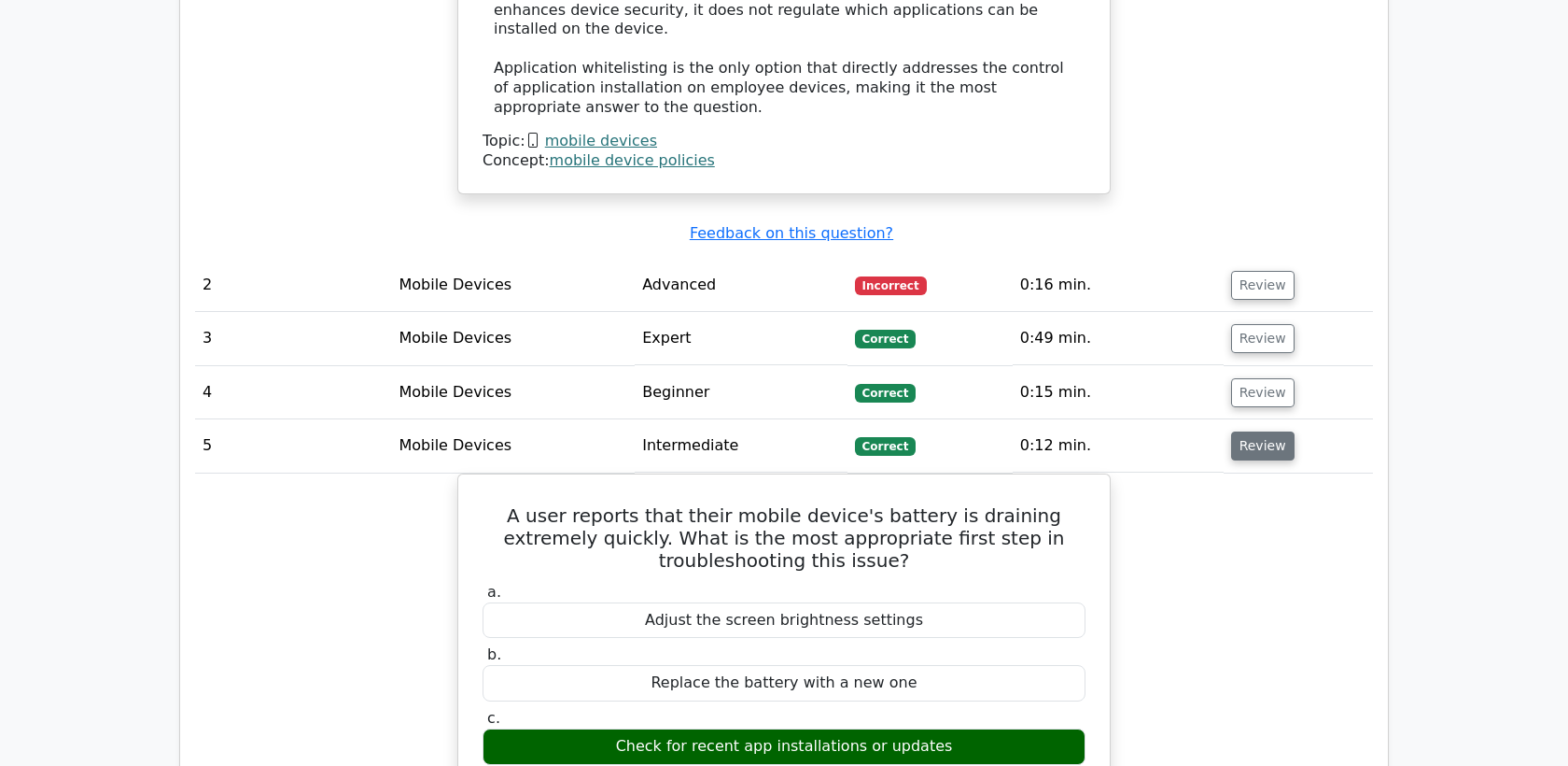
click at [1242, 432] on button "Review" at bounding box center [1263, 445] width 64 height 29
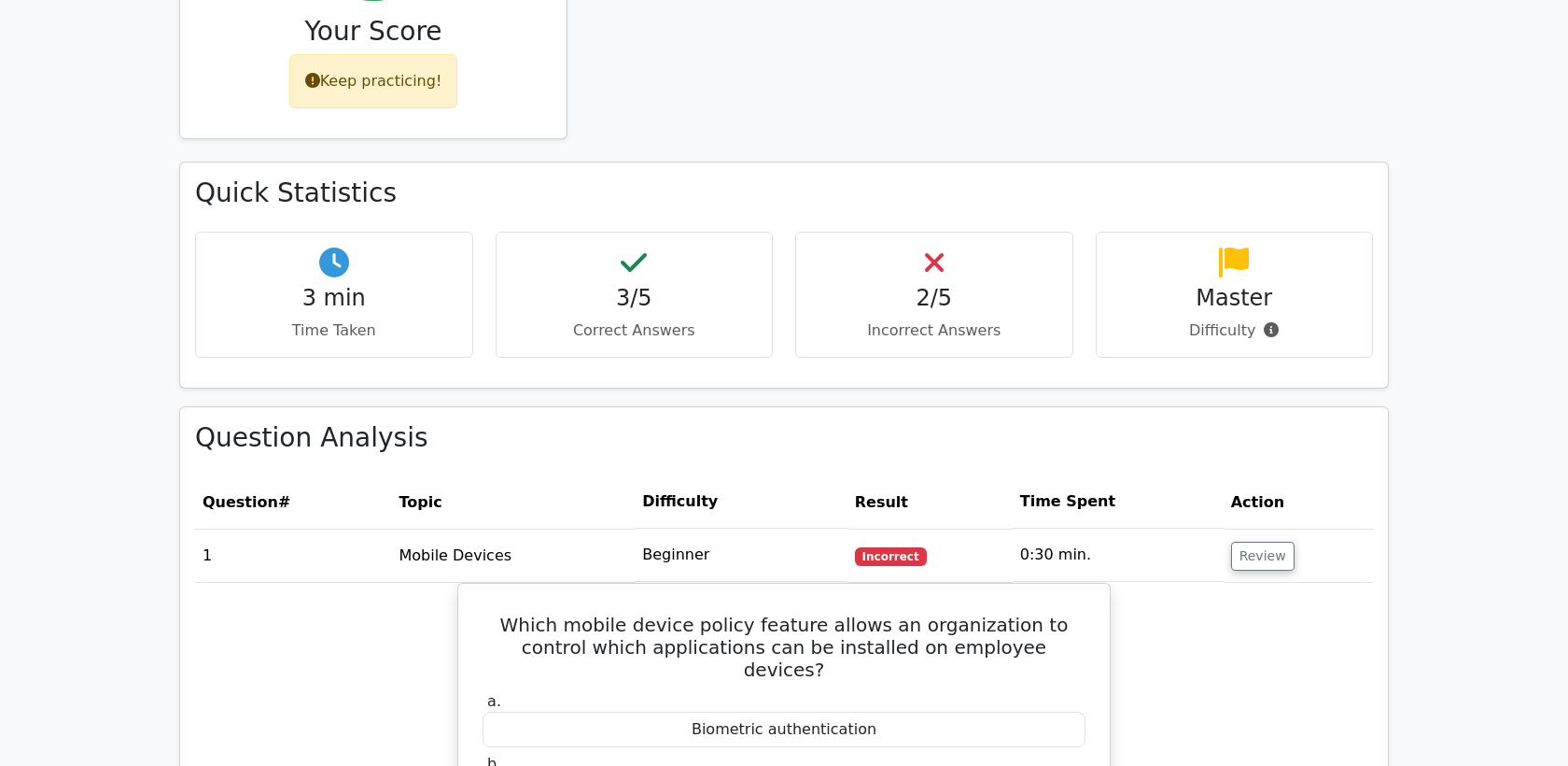
scroll to position [0, 0]
